Goal: Task Accomplishment & Management: Complete application form

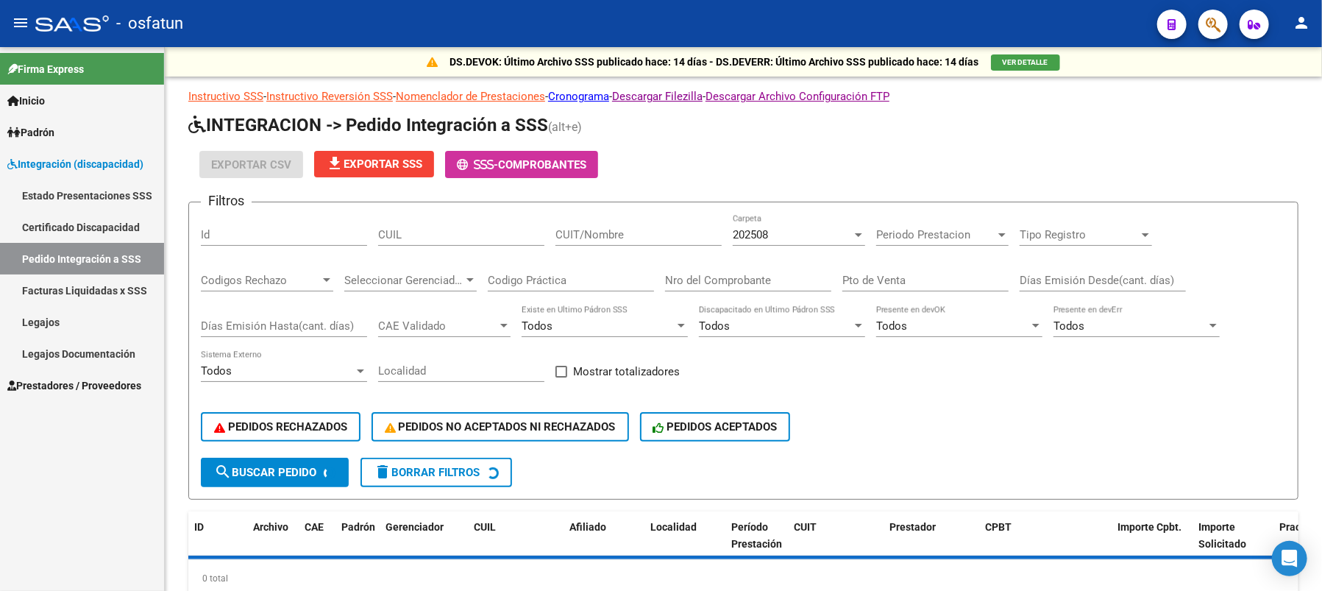
click at [63, 327] on link "Legajos" at bounding box center [82, 322] width 164 height 32
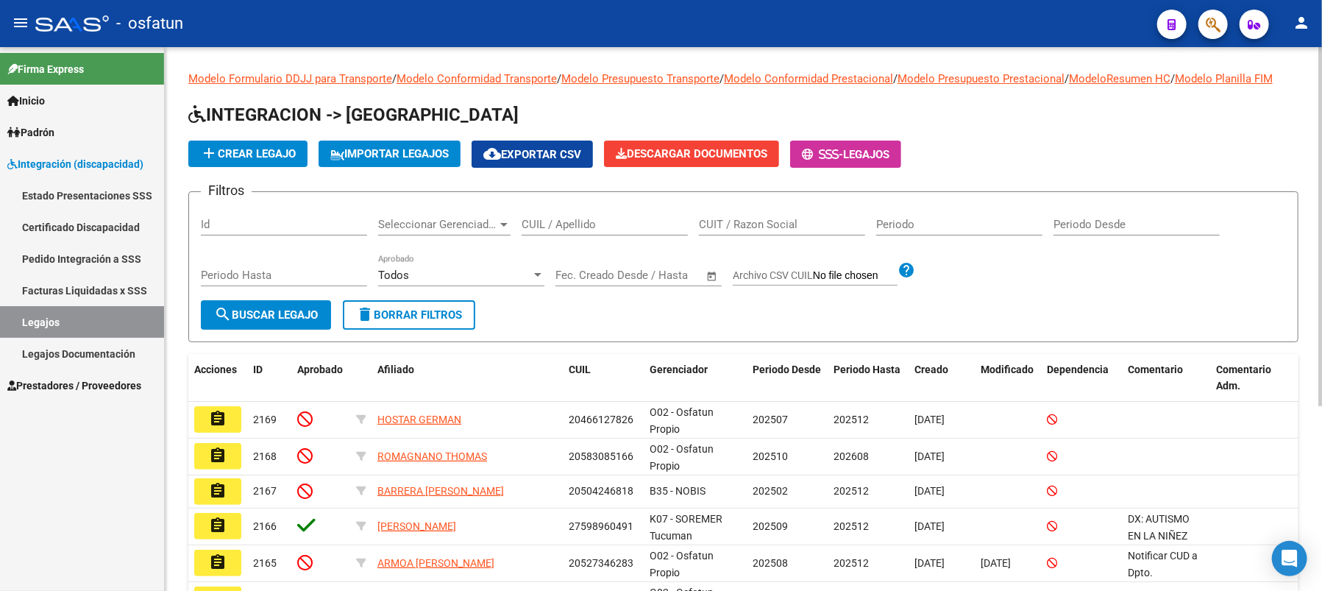
click at [256, 231] on input "Id" at bounding box center [284, 224] width 166 height 13
click at [254, 231] on input "Id" at bounding box center [284, 224] width 166 height 13
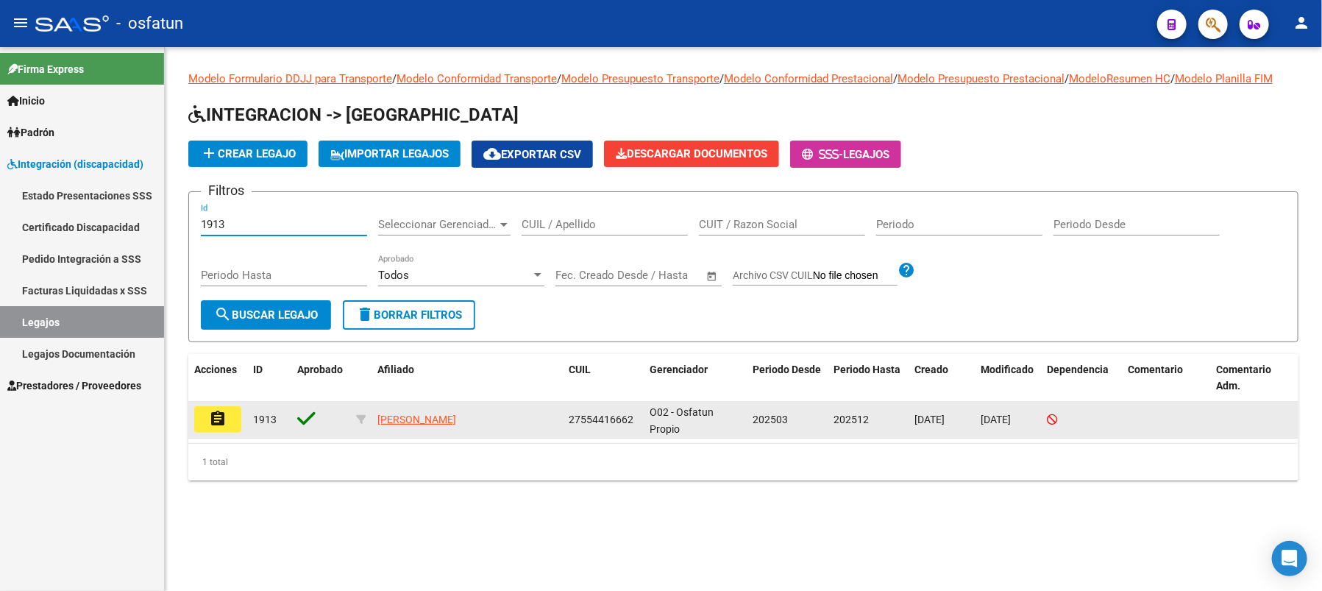
type input "1913"
click at [227, 427] on button "assignment" at bounding box center [217, 419] width 47 height 26
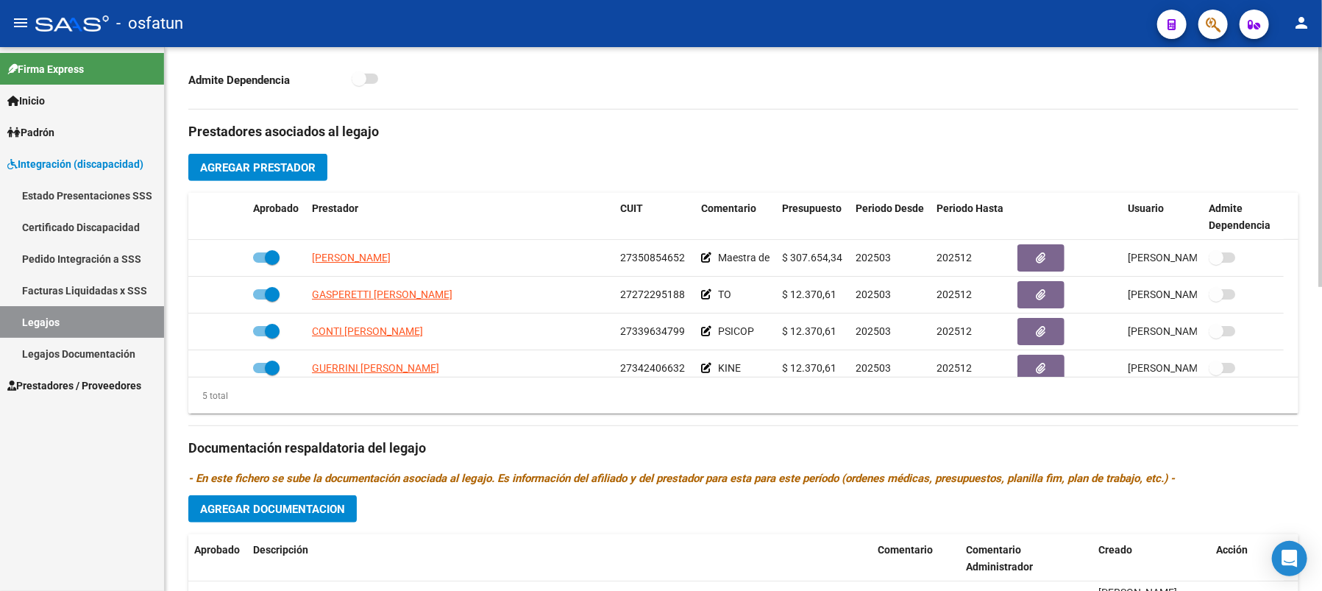
scroll to position [491, 0]
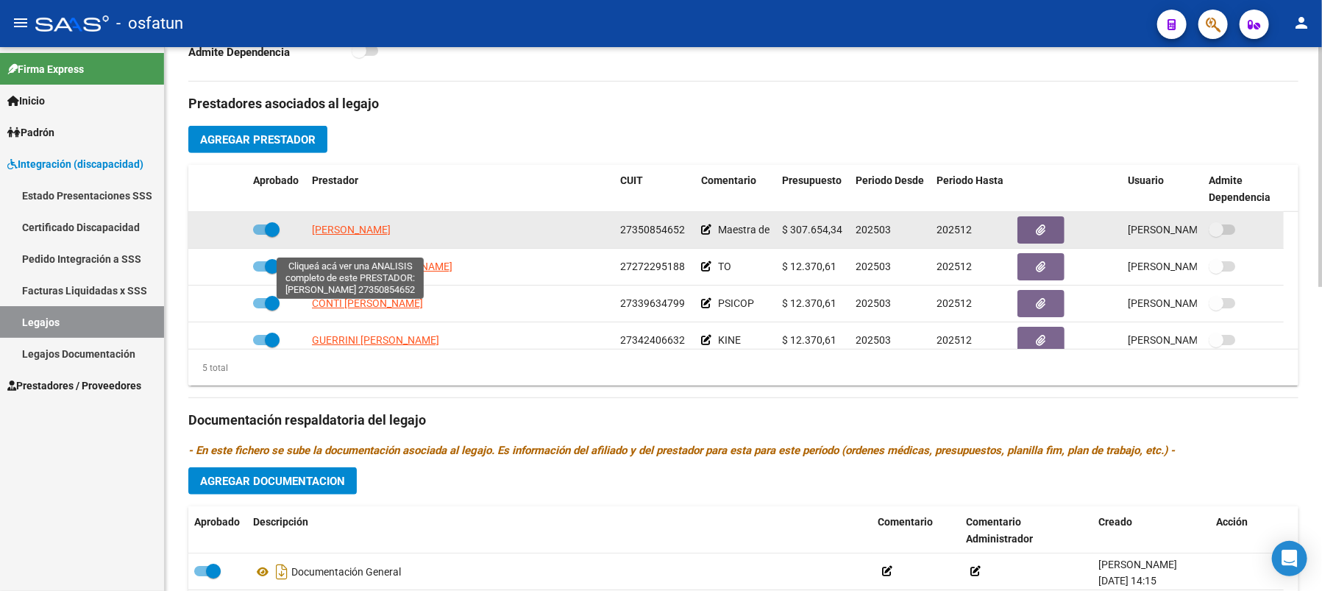
click at [342, 235] on span "[PERSON_NAME]" at bounding box center [351, 230] width 79 height 12
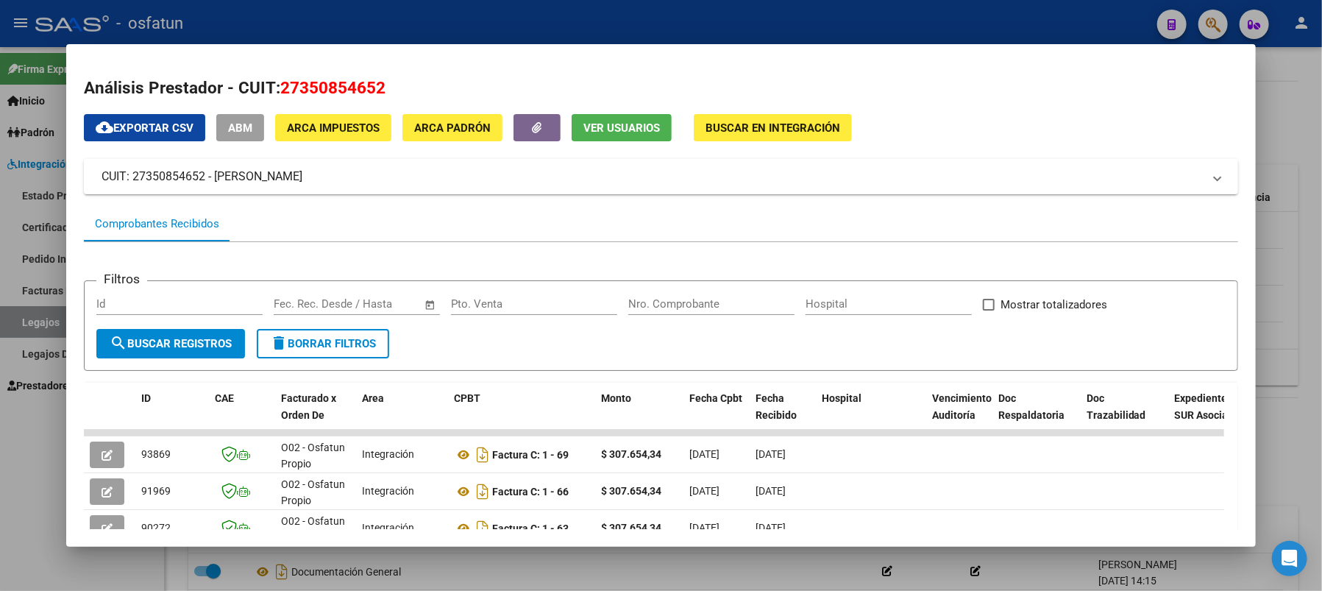
click at [1168, 87] on h2 "Análisis Prestador - CUIT: 27350854652" at bounding box center [661, 88] width 1154 height 25
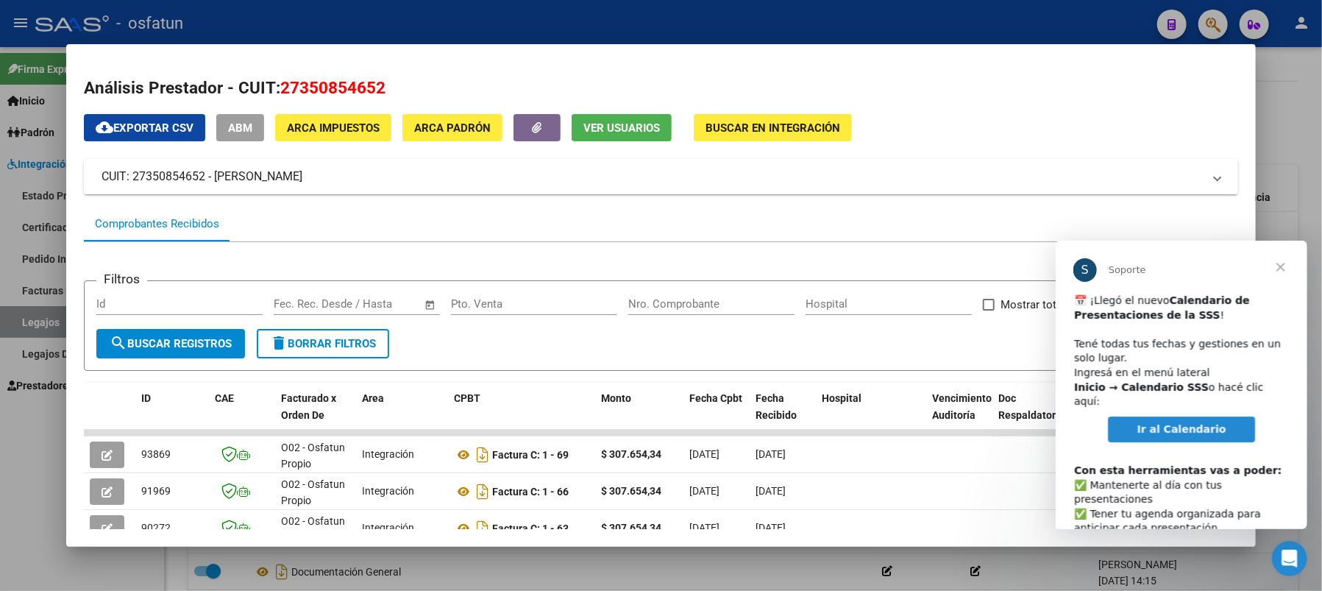
scroll to position [0, 0]
click at [1280, 265] on span "Cerrar" at bounding box center [1279, 266] width 53 height 53
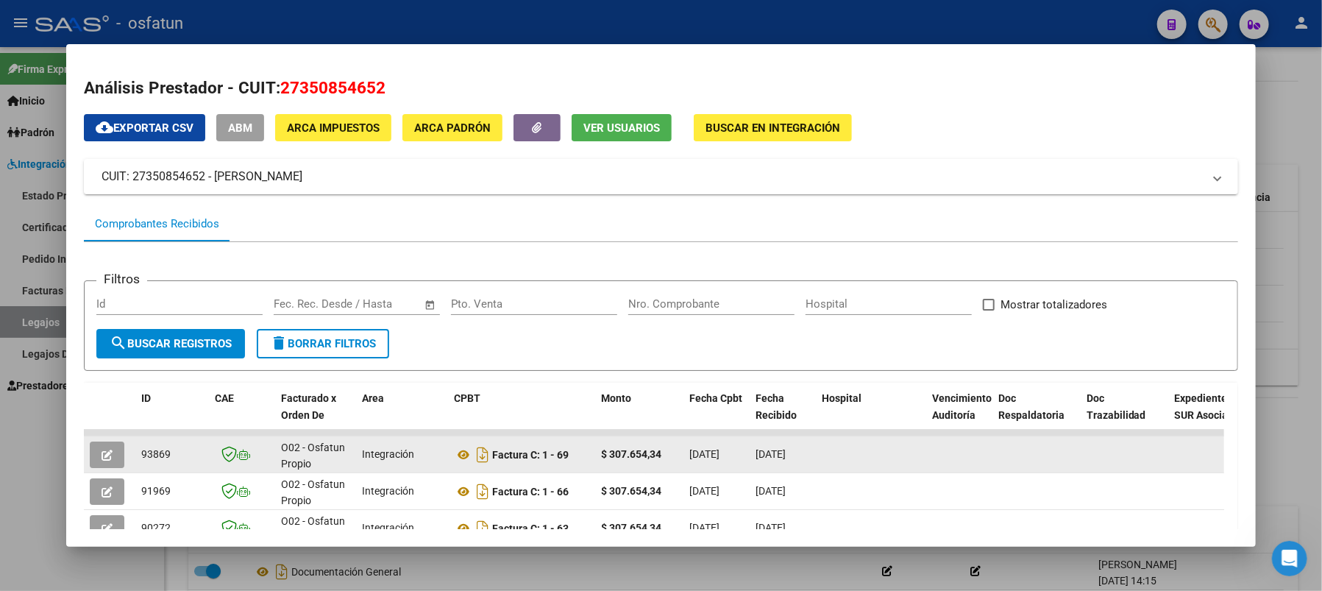
click at [113, 452] on button "button" at bounding box center [107, 454] width 35 height 26
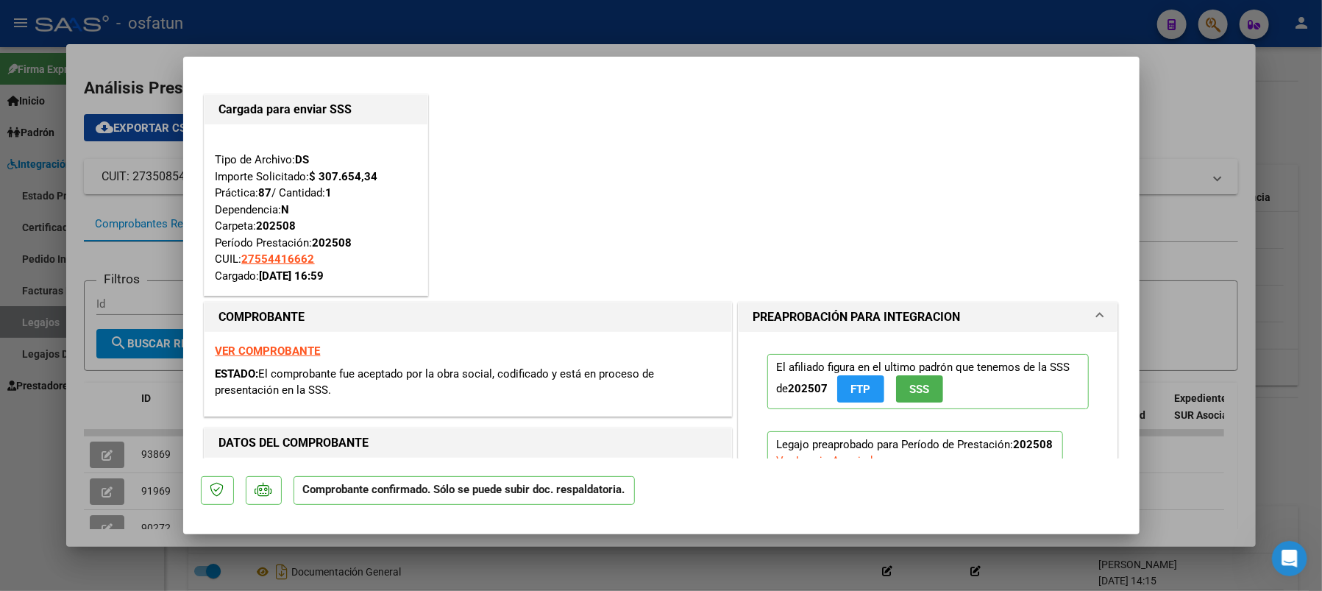
type input "$ 0,00"
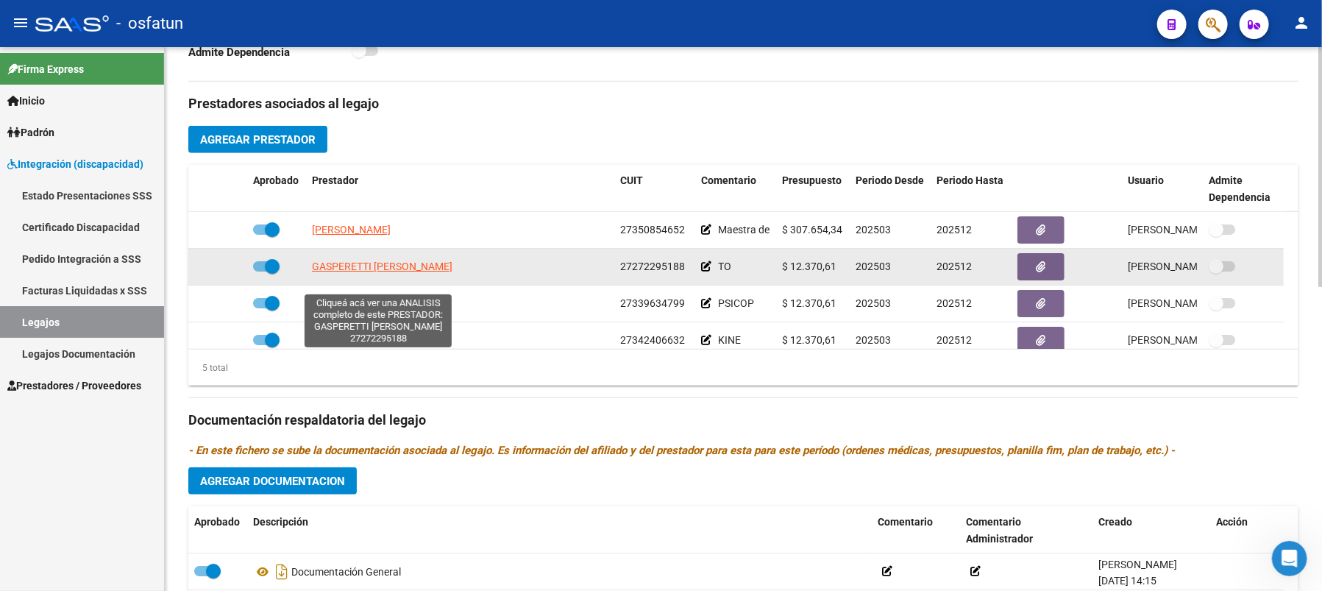
click at [373, 272] on span "GASPERETTI [PERSON_NAME]" at bounding box center [382, 266] width 140 height 12
type textarea "27272295188"
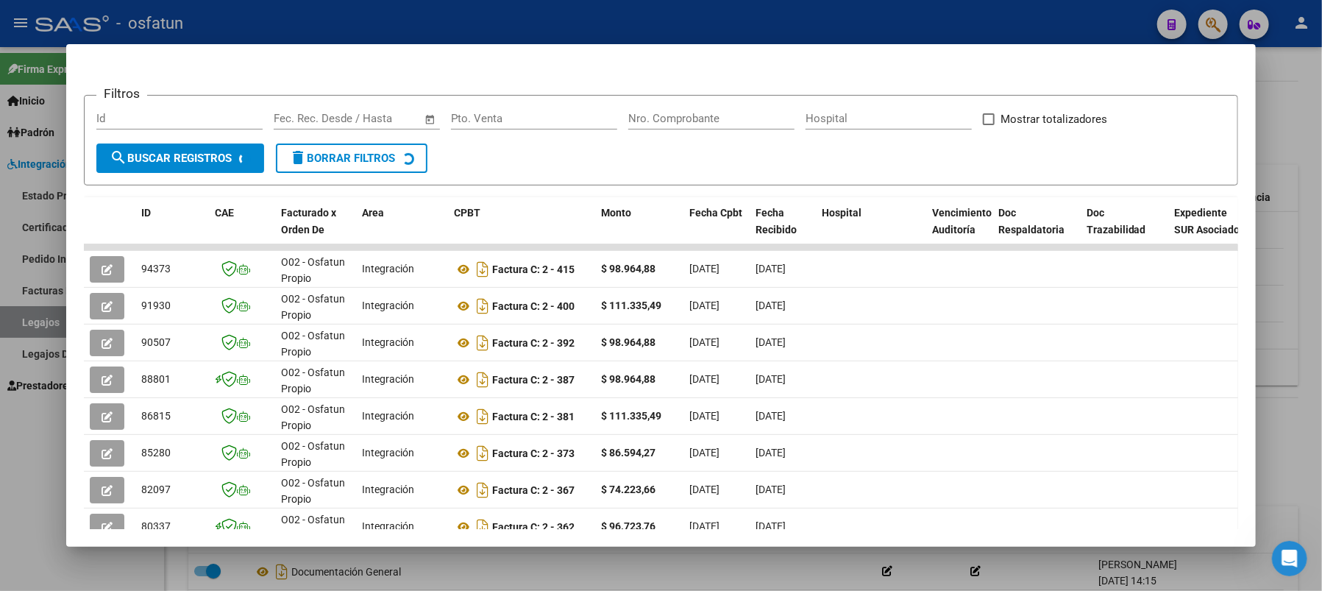
scroll to position [196, 0]
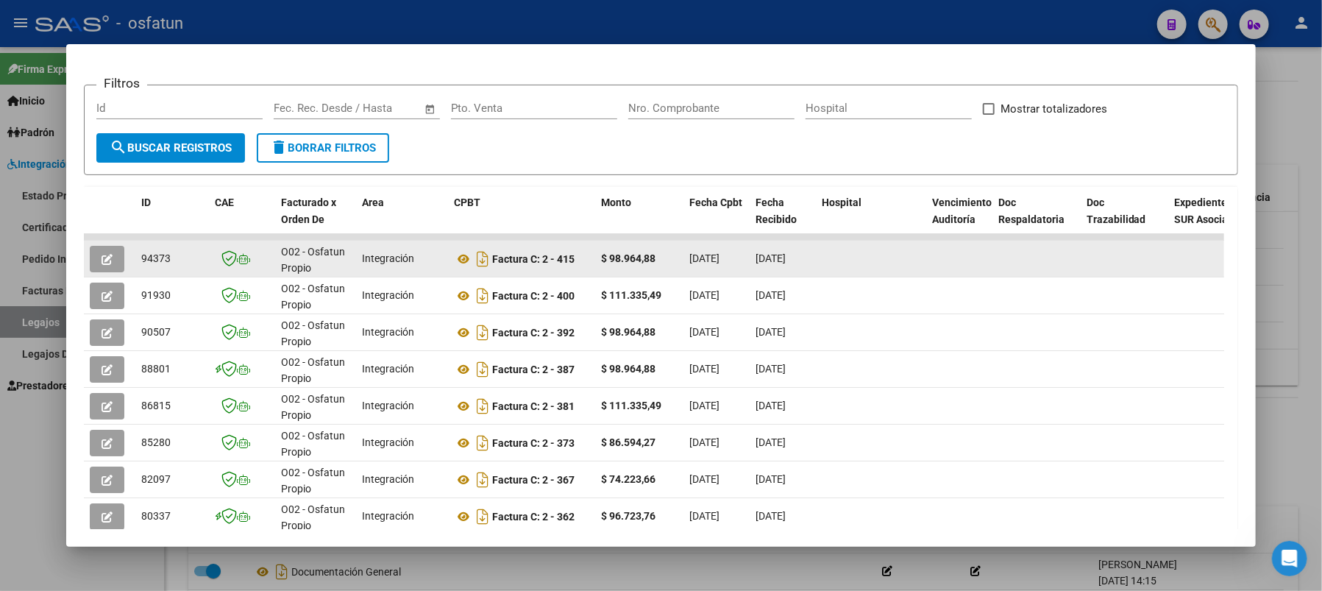
click at [110, 254] on icon "button" at bounding box center [106, 259] width 11 height 11
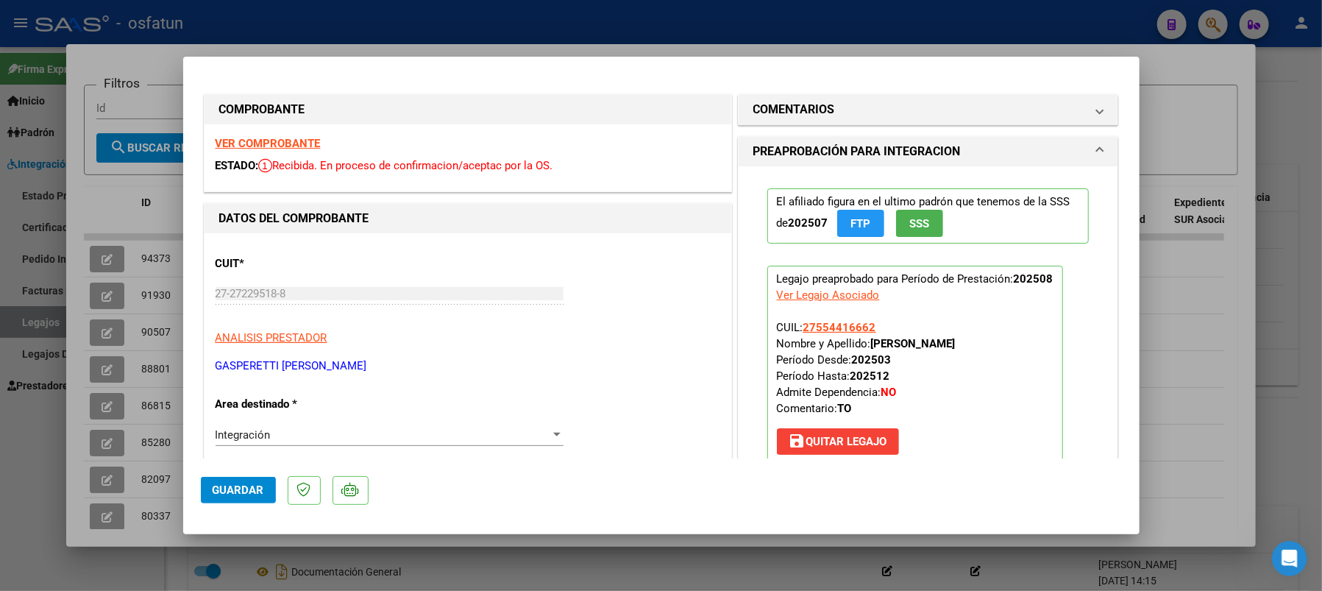
type input "$ 0,00"
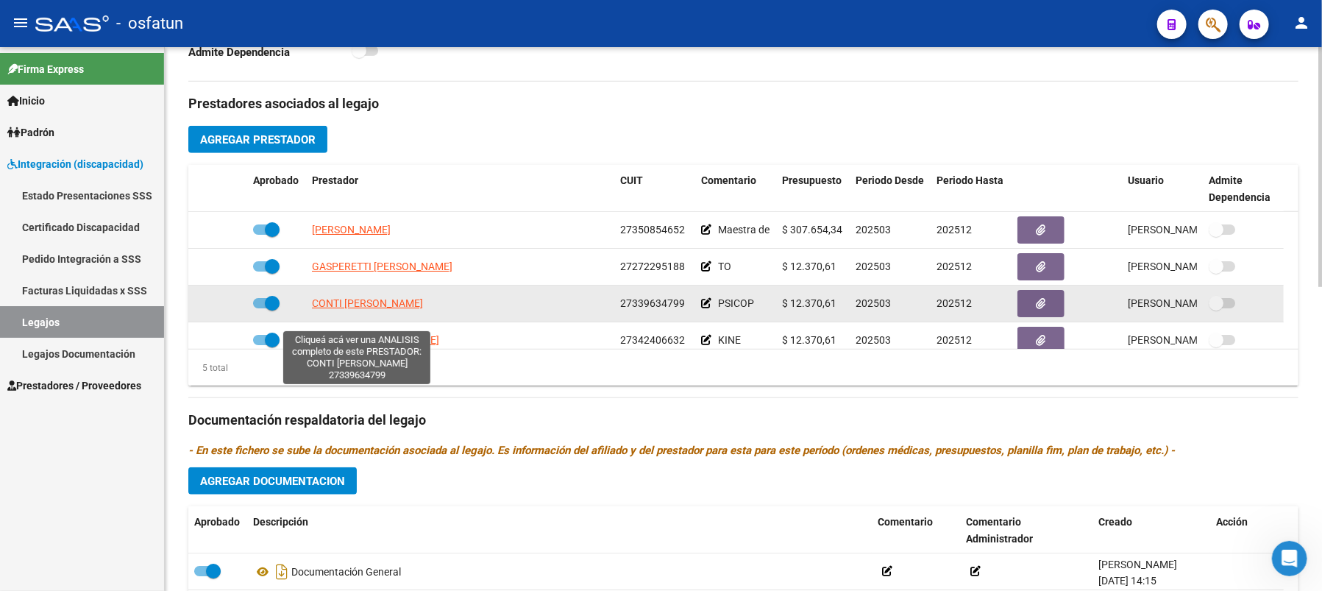
click at [328, 309] on span "CONTI [PERSON_NAME]" at bounding box center [367, 303] width 111 height 12
type textarea "27339634799"
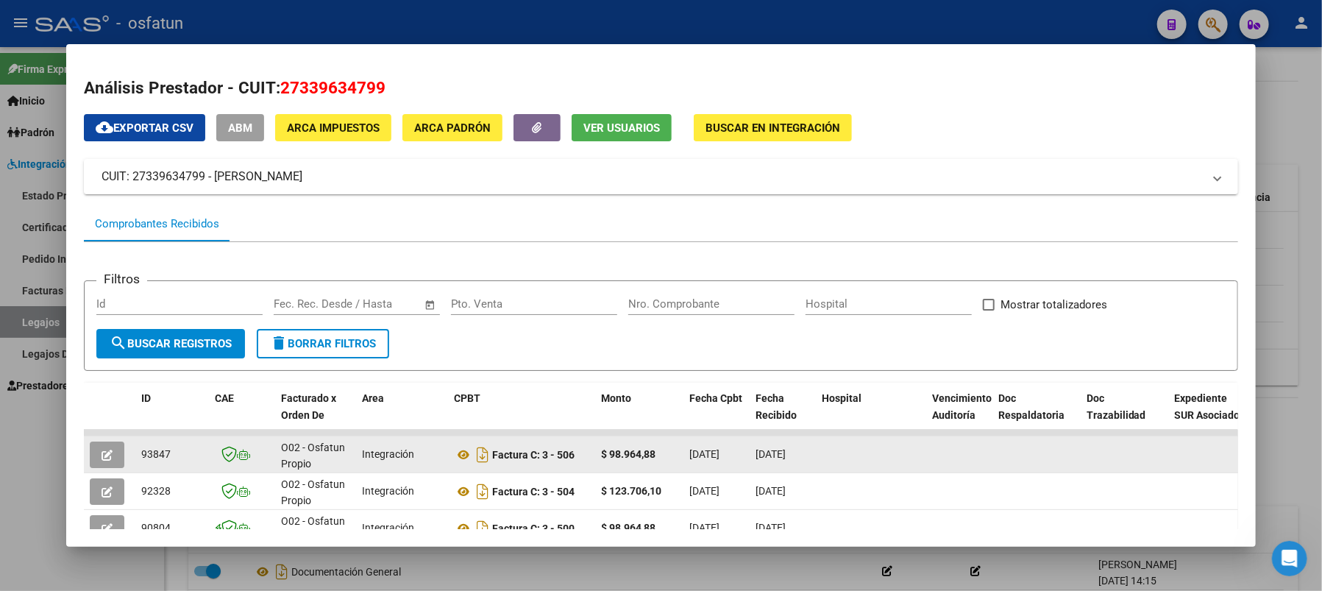
click at [115, 460] on button "button" at bounding box center [107, 454] width 35 height 26
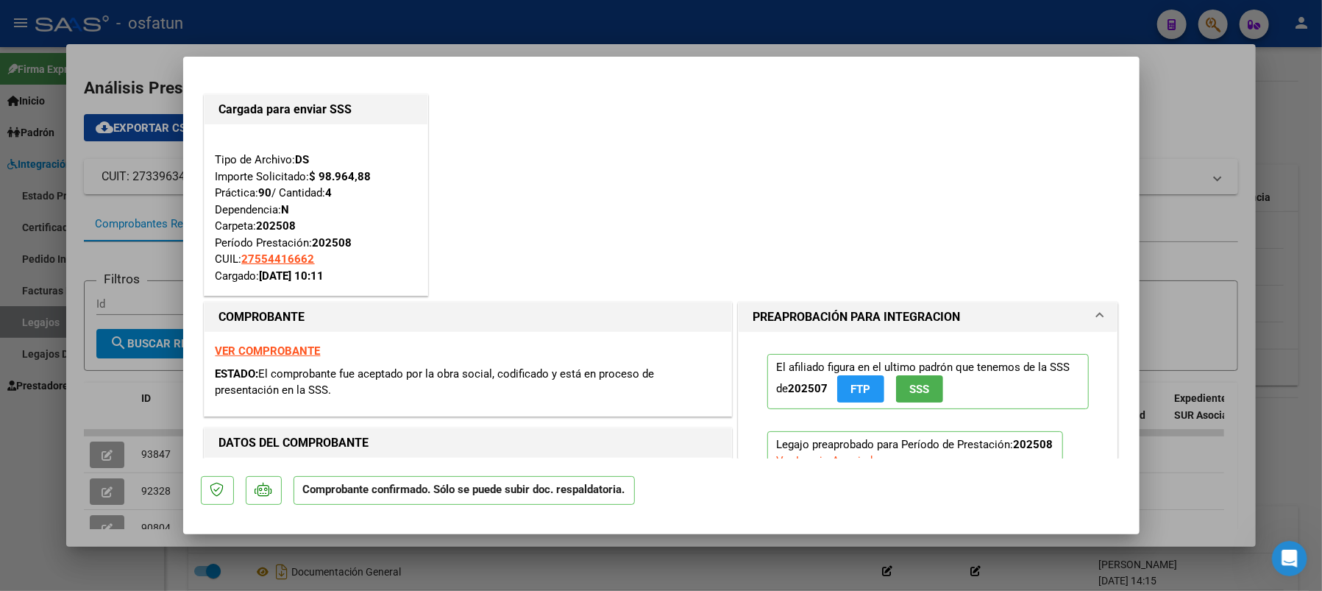
type input "$ 0,00"
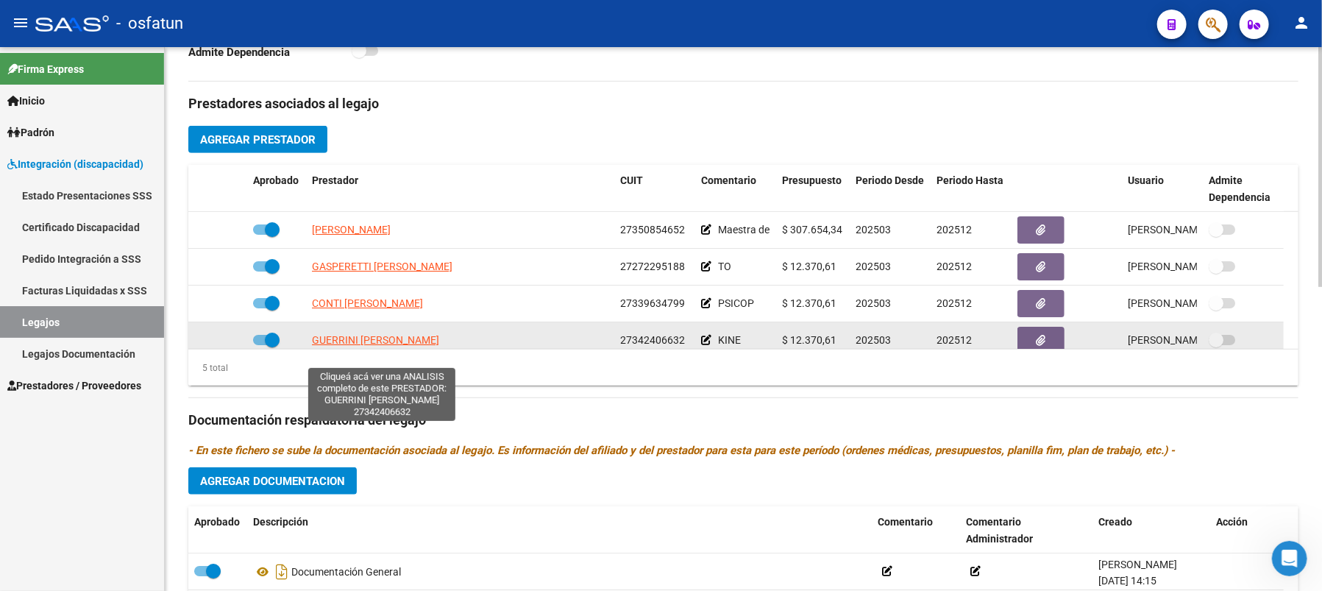
click at [352, 346] on span "GUERRINI [PERSON_NAME]" at bounding box center [375, 340] width 127 height 12
type textarea "27342406632"
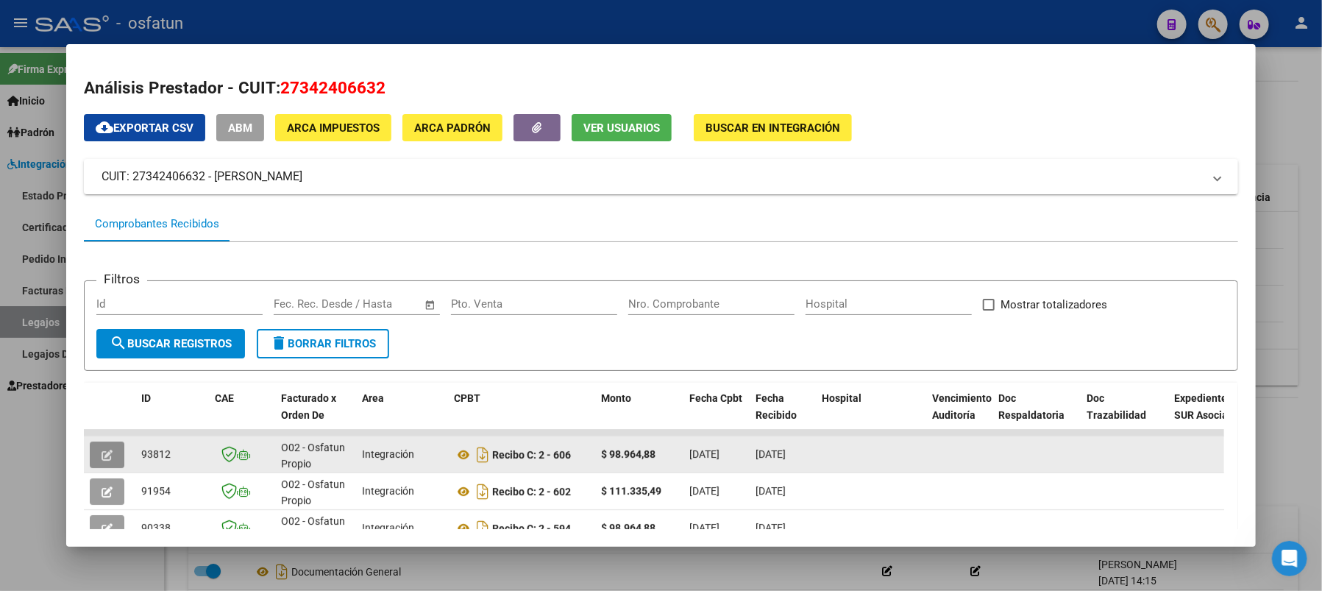
click at [116, 453] on button "button" at bounding box center [107, 454] width 35 height 26
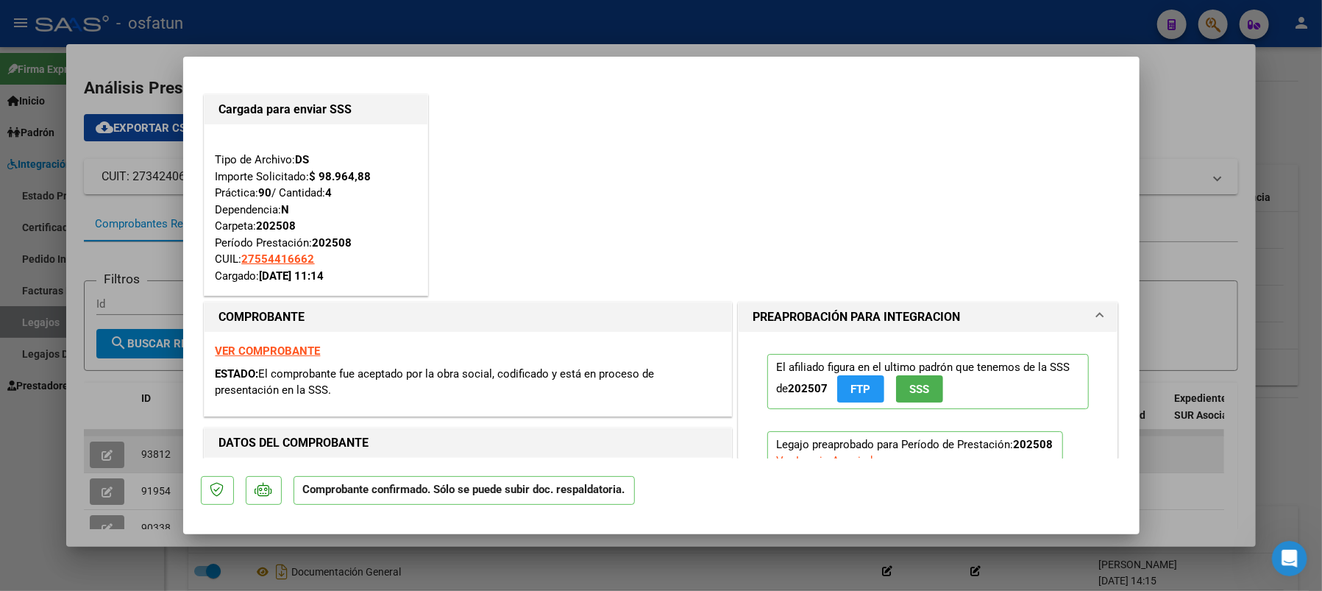
type input "$ 0,00"
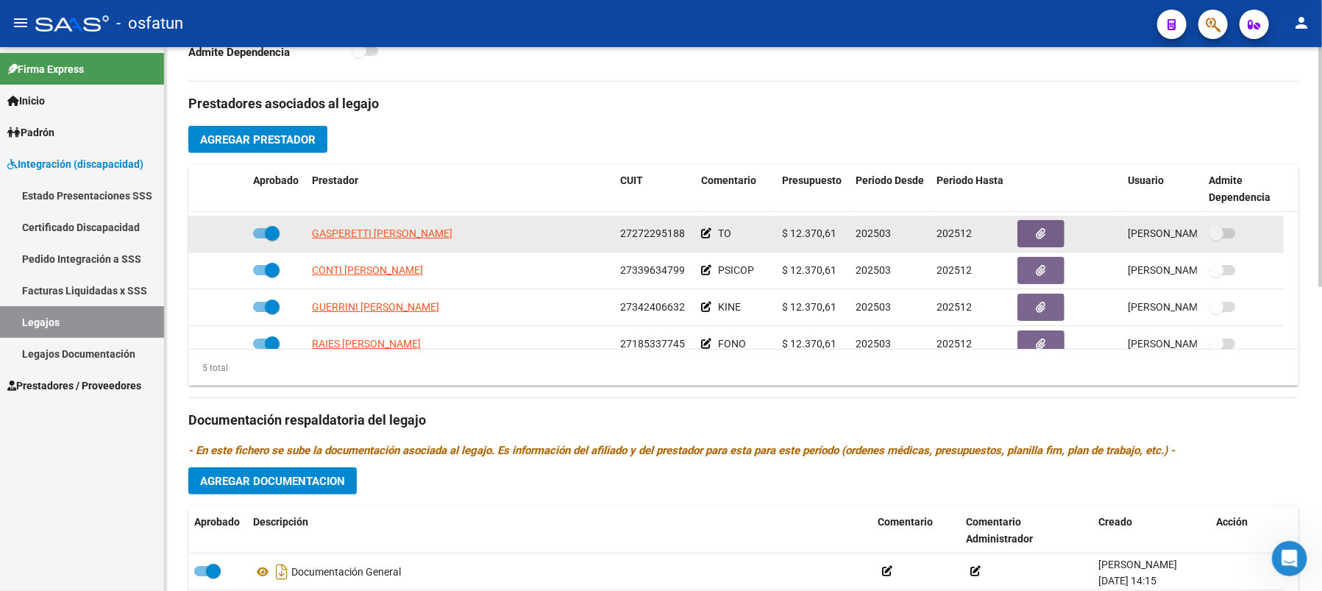
scroll to position [51, 0]
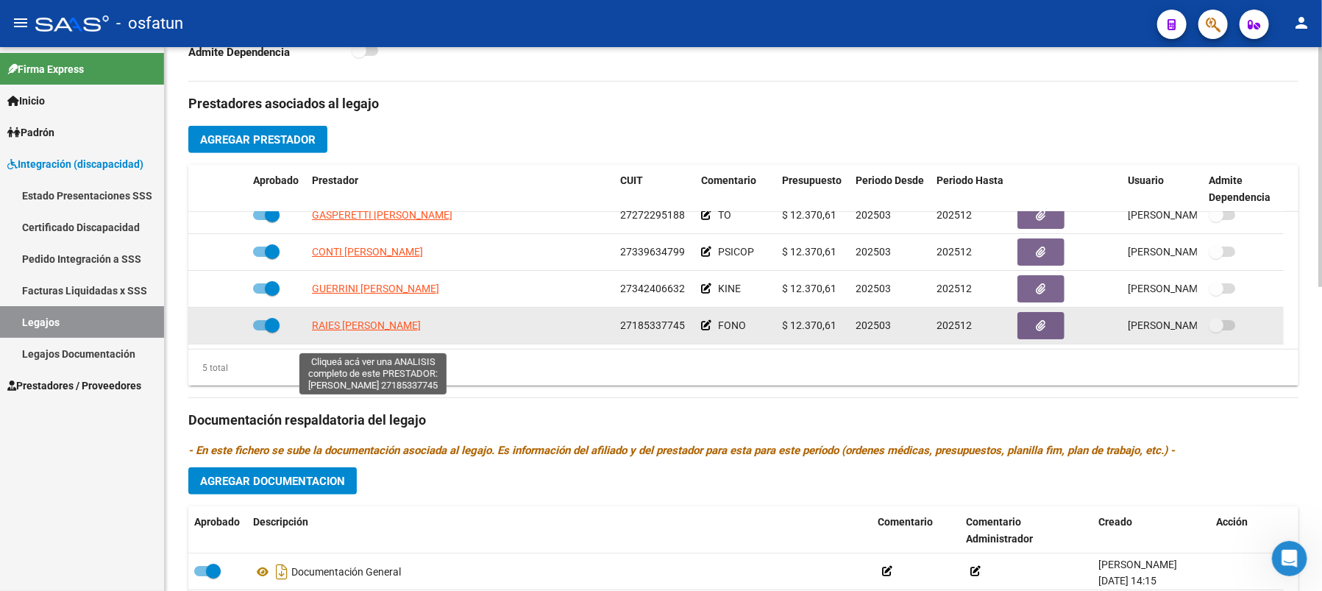
click at [344, 331] on span "RAIES [PERSON_NAME]" at bounding box center [366, 325] width 109 height 12
type textarea "27185337745"
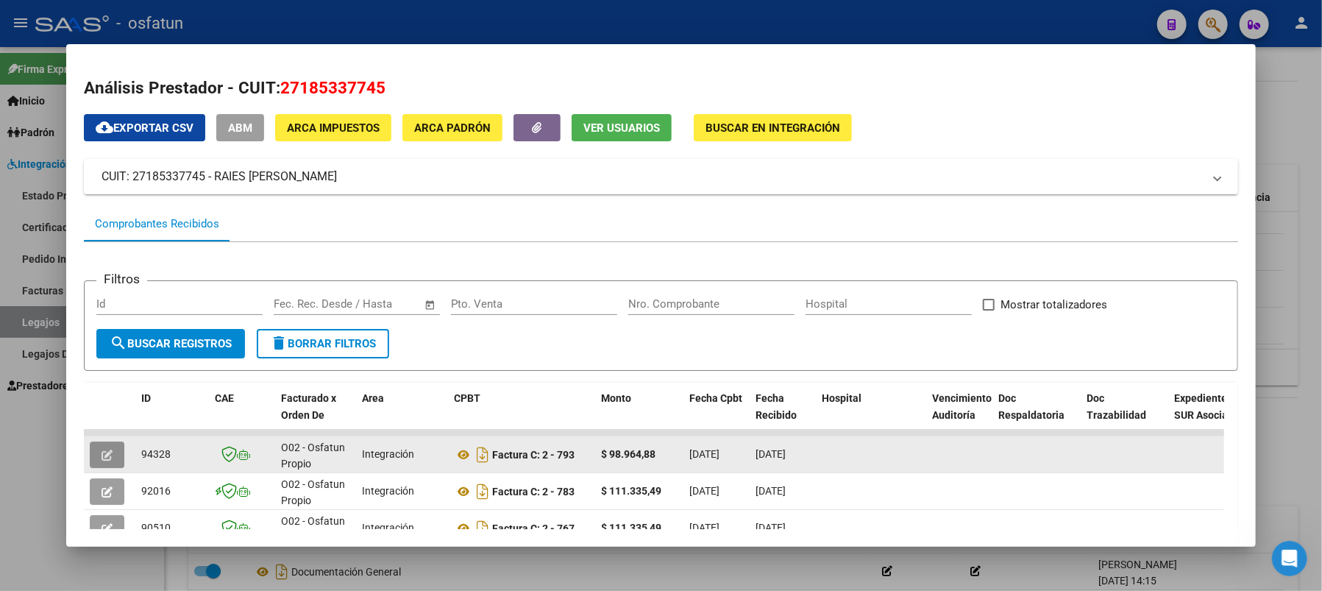
click at [99, 457] on button "button" at bounding box center [107, 454] width 35 height 26
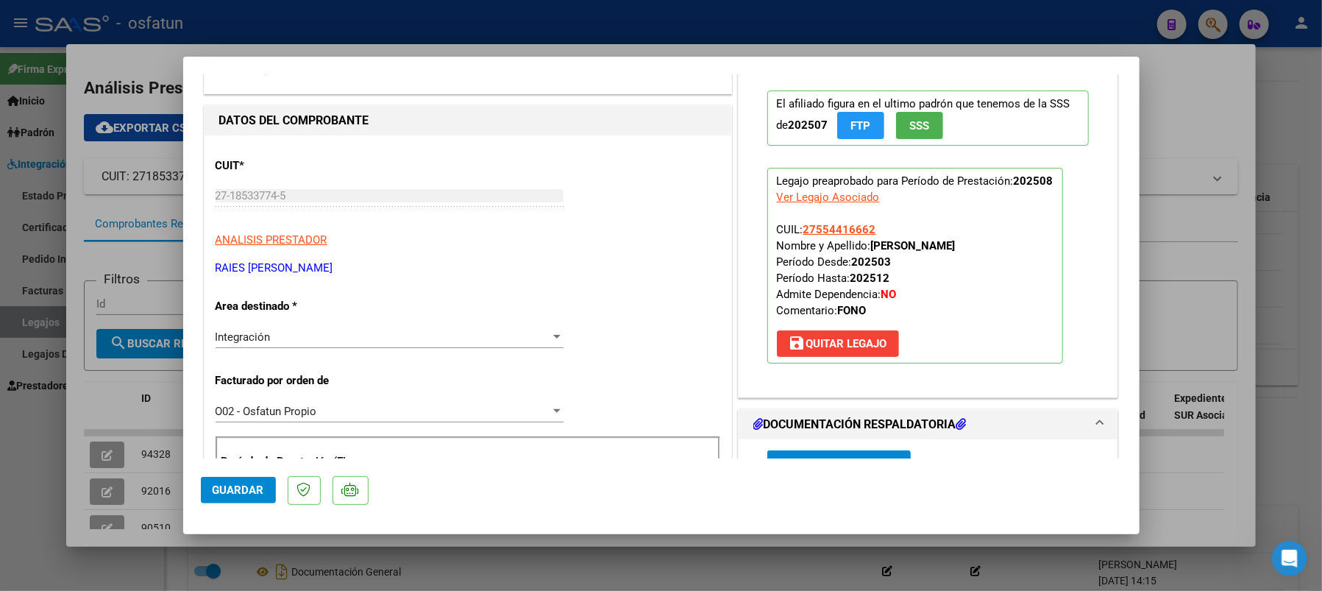
scroll to position [0, 0]
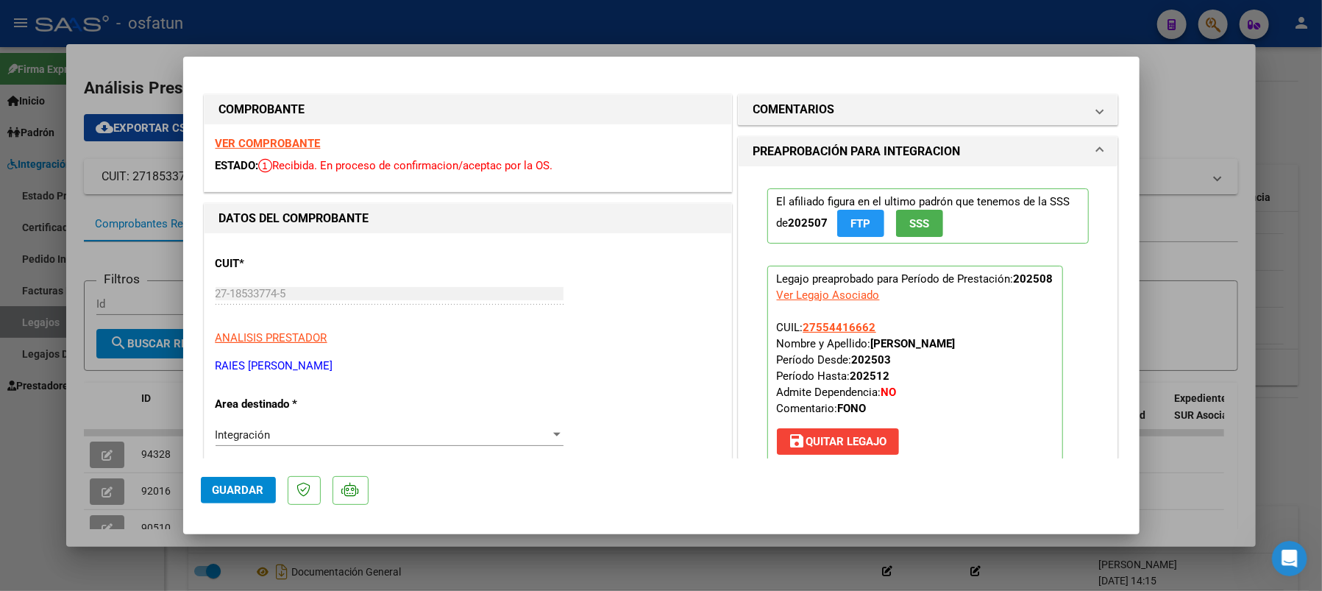
type input "$ 0,00"
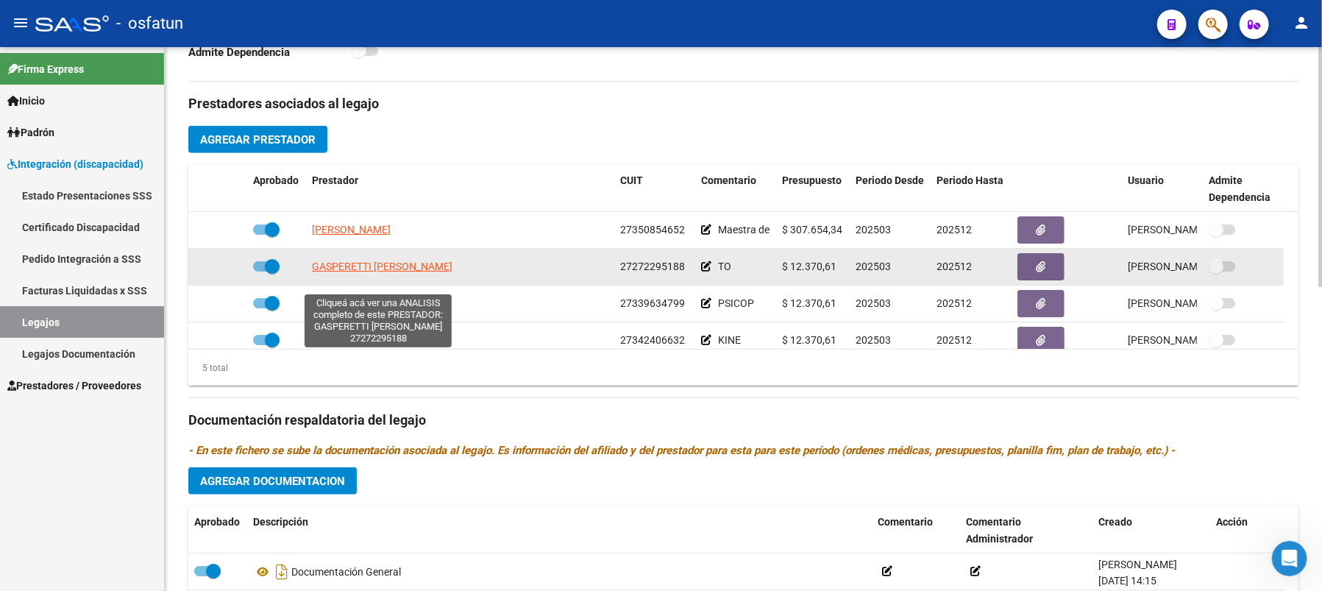
click at [330, 272] on span "GASPERETTI [PERSON_NAME]" at bounding box center [382, 266] width 140 height 12
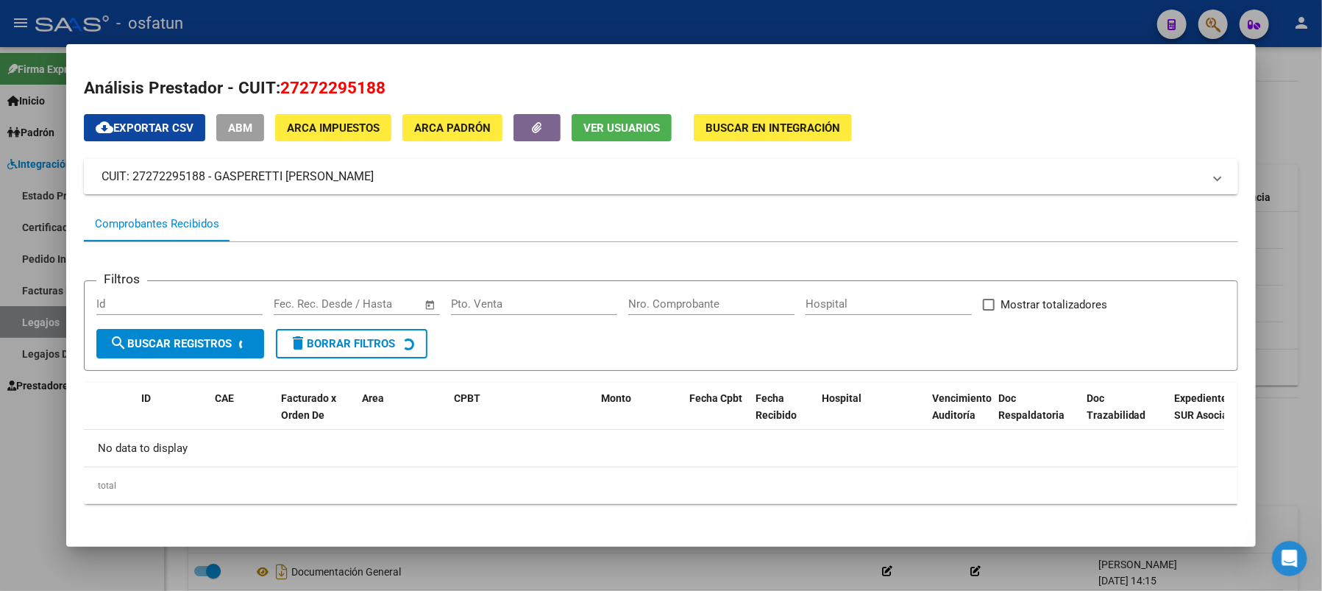
scroll to position [2, 0]
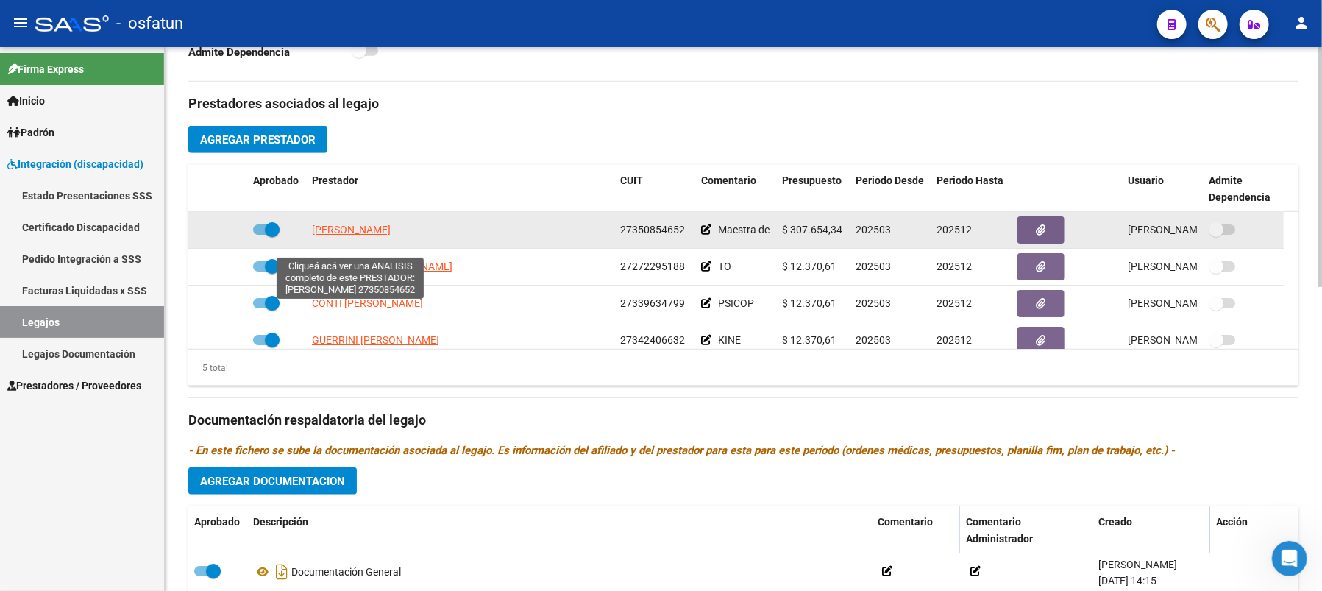
click at [327, 235] on span "[PERSON_NAME]" at bounding box center [351, 230] width 79 height 12
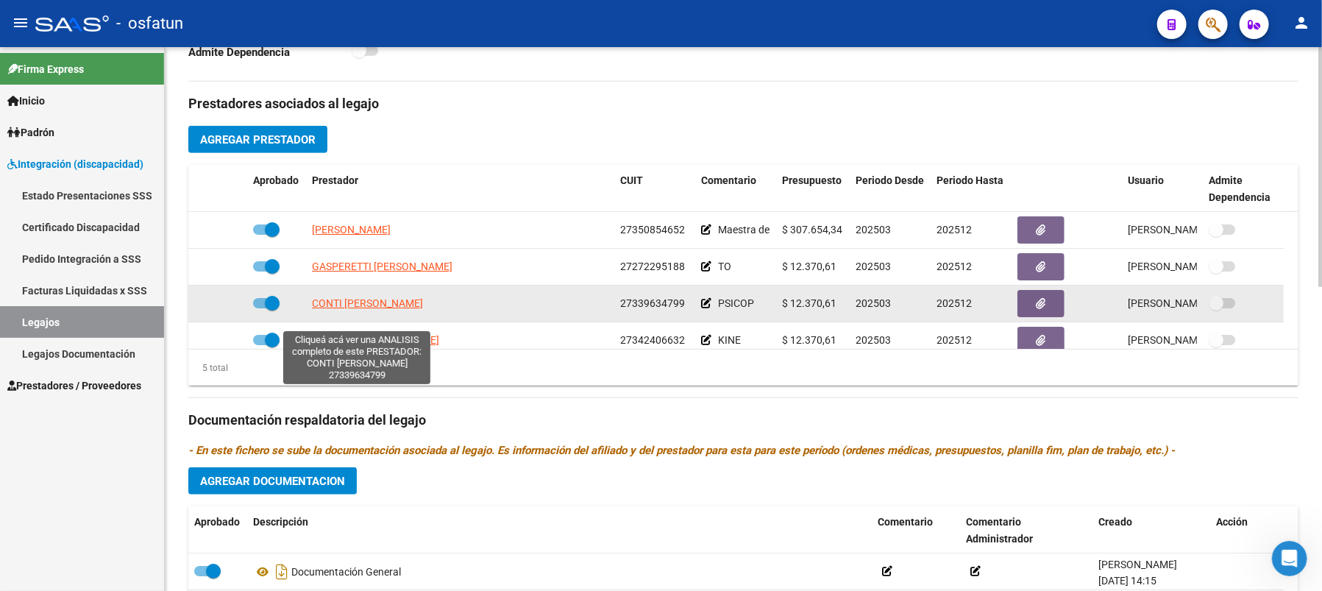
click at [371, 309] on span "CONTI [PERSON_NAME]" at bounding box center [367, 303] width 111 height 12
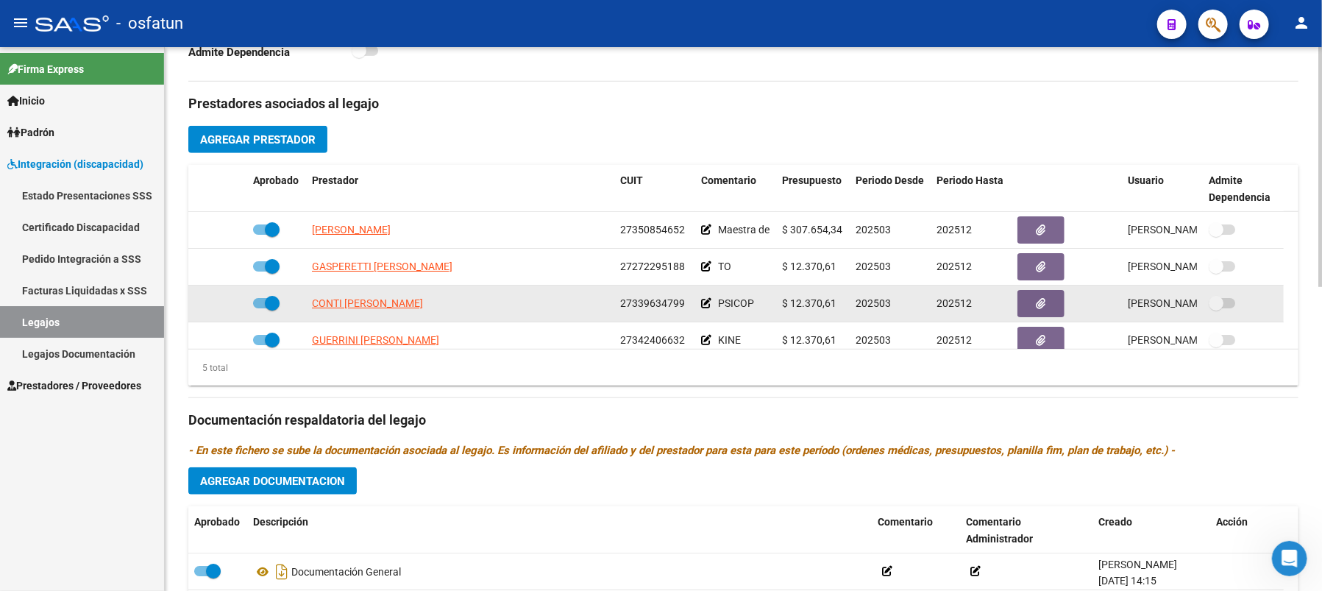
scroll to position [51, 0]
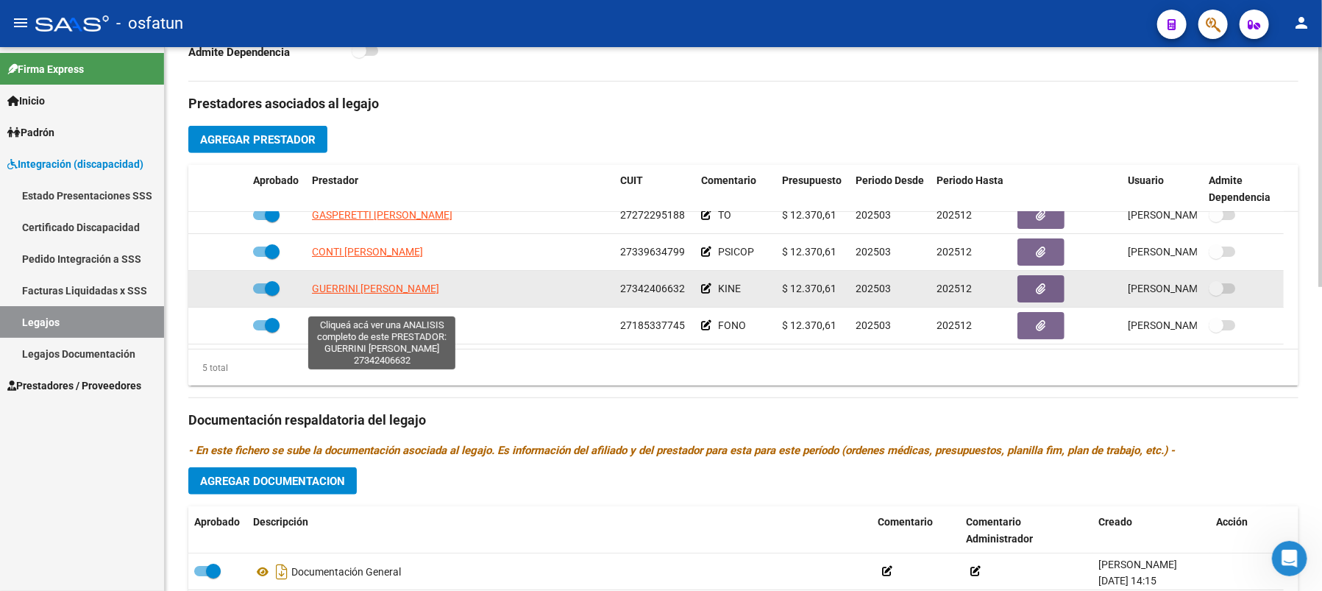
click at [396, 294] on span "GUERRINI [PERSON_NAME]" at bounding box center [375, 288] width 127 height 12
type textarea "27342406632"
